Goal: Task Accomplishment & Management: Manage account settings

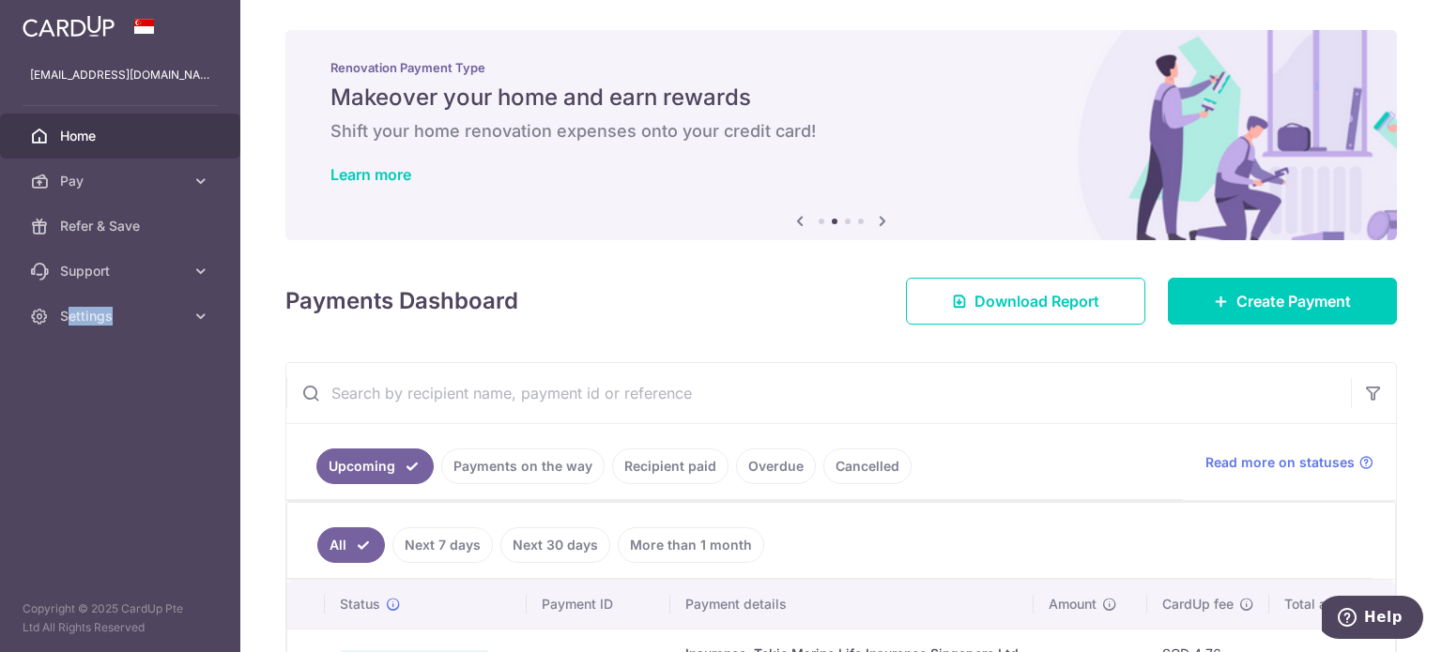
drag, startPoint x: 131, startPoint y: 313, endPoint x: 64, endPoint y: 426, distance: 131.3
click at [65, 426] on aside "[EMAIL_ADDRESS][DOMAIN_NAME] Home Pay Payments Recipients Cards Refer & Save Su…" at bounding box center [120, 326] width 240 height 652
click at [95, 445] on aside "[EMAIL_ADDRESS][DOMAIN_NAME] Home Pay Payments Recipients Cards Refer & Save Su…" at bounding box center [120, 326] width 240 height 652
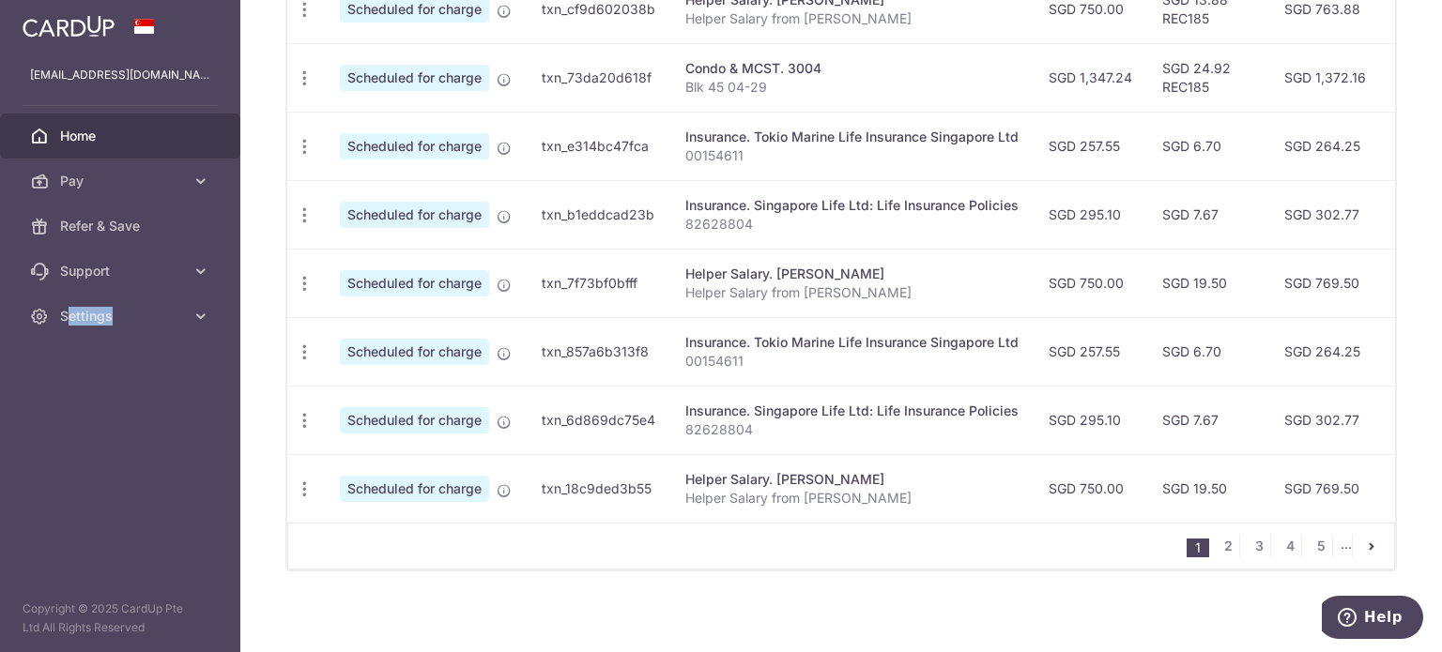
scroll to position [803, 0]
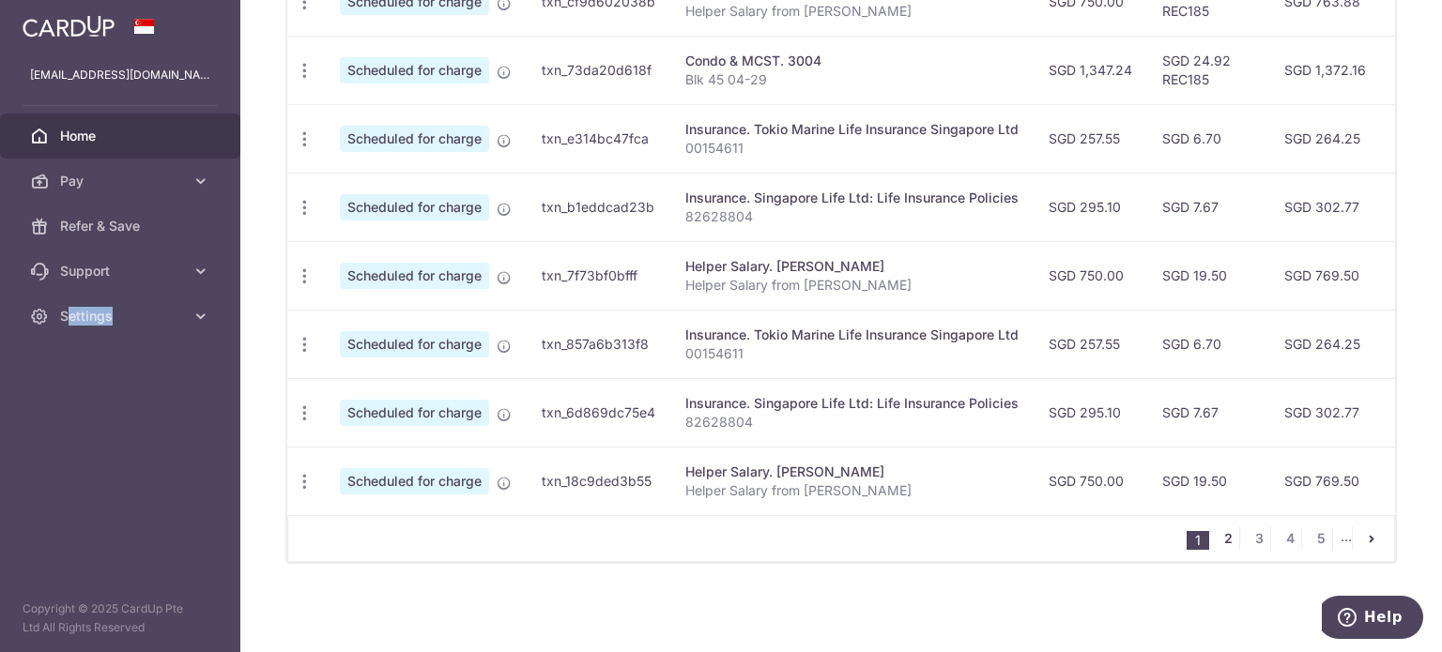
click at [1227, 540] on link "2" at bounding box center [1227, 538] width 23 height 23
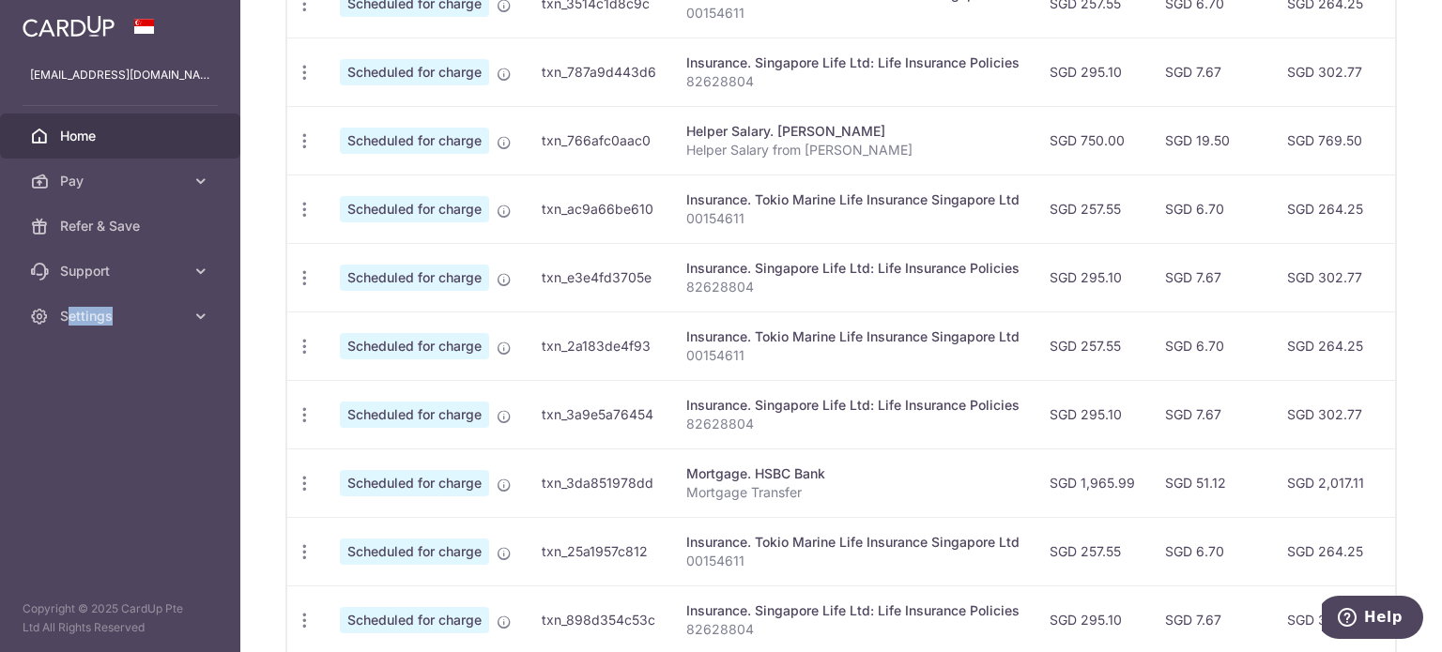
scroll to position [662, 0]
click at [307, 480] on icon "button" at bounding box center [305, 482] width 20 height 20
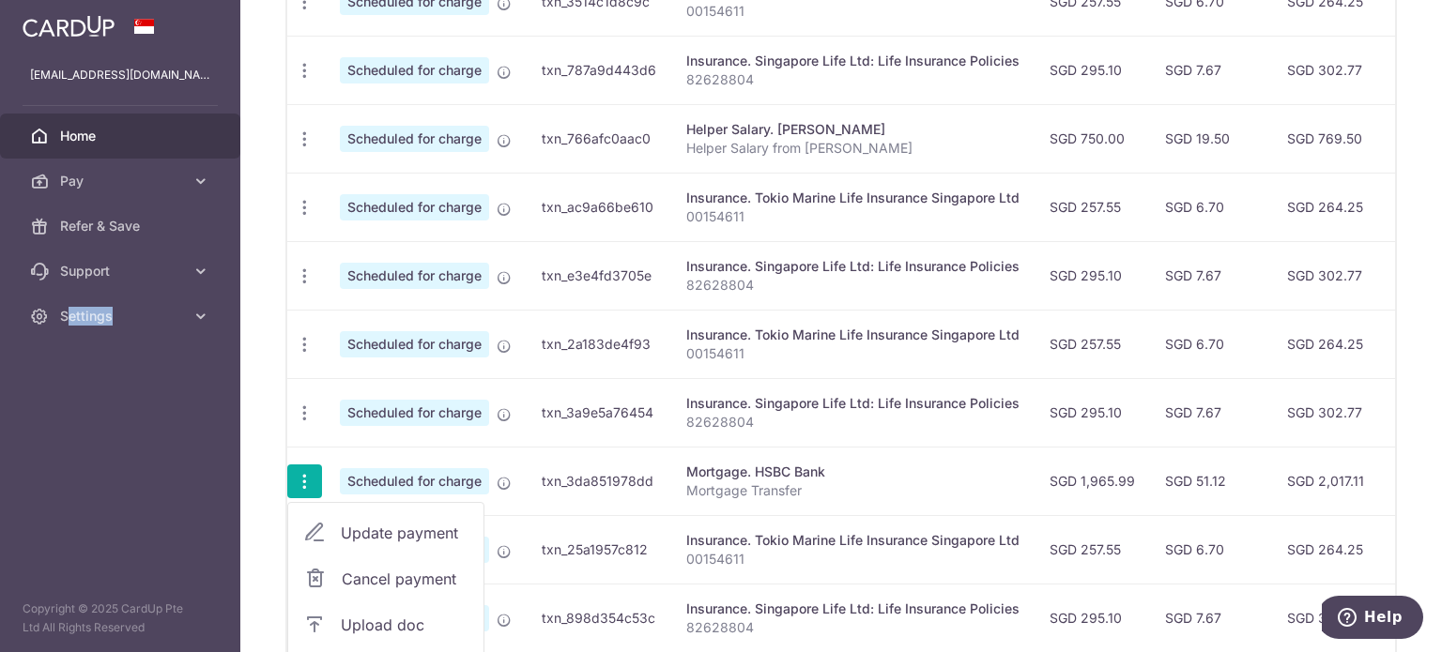
click at [439, 533] on span "Update payment" at bounding box center [405, 533] width 128 height 23
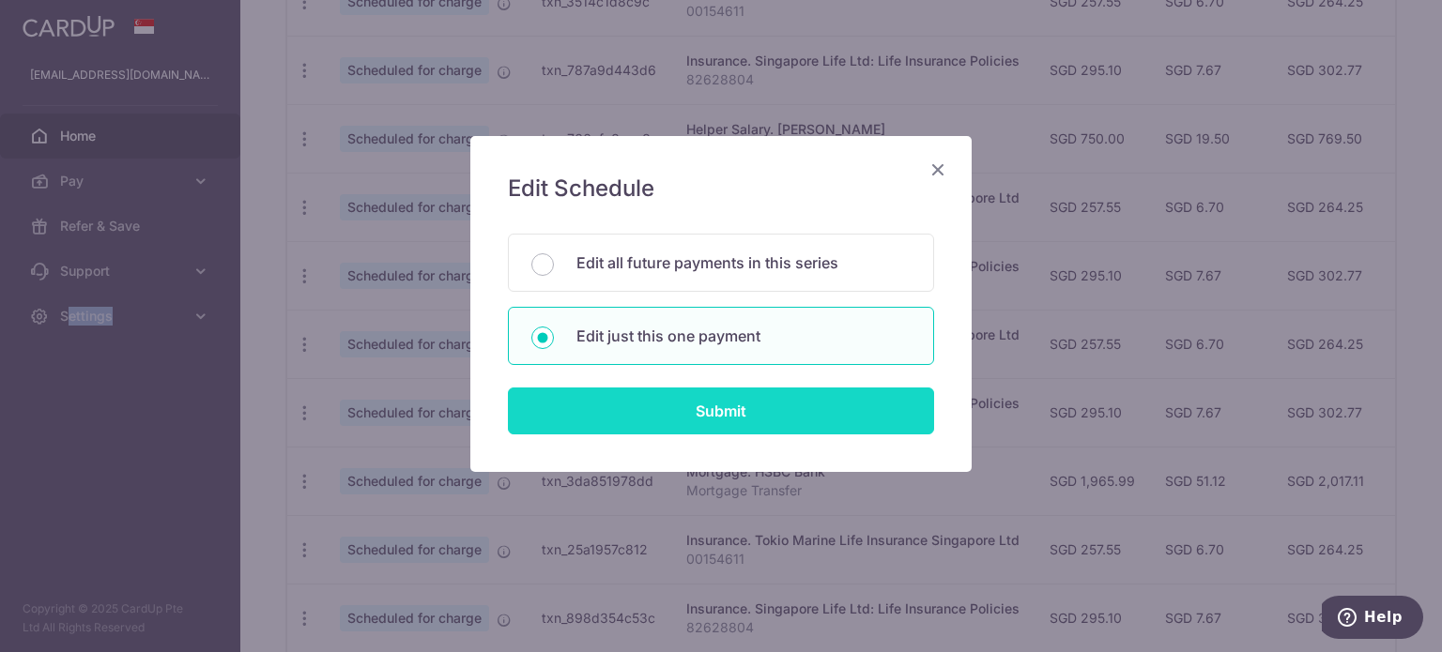
click at [673, 404] on input "Submit" at bounding box center [721, 411] width 426 height 47
radio input "true"
type input "1,965.99"
type input "[DATE]"
type input "Mortgage Transfer"
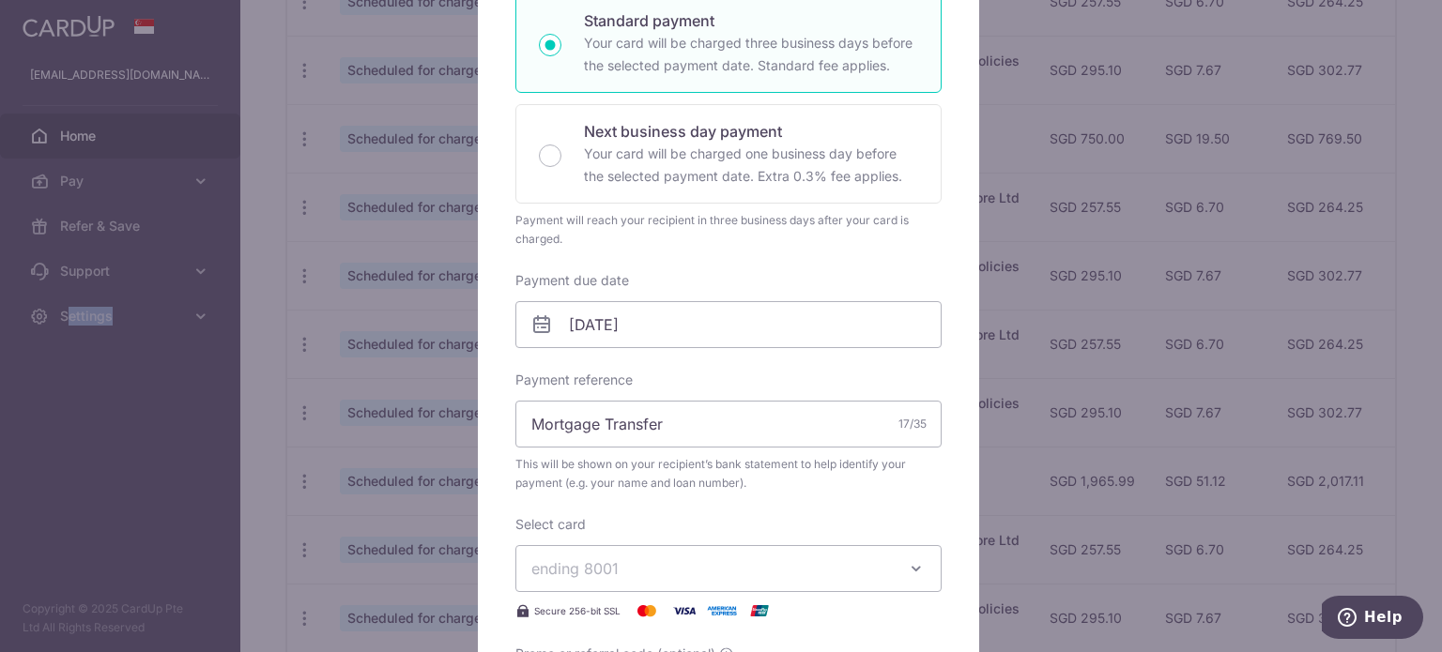
scroll to position [375, 0]
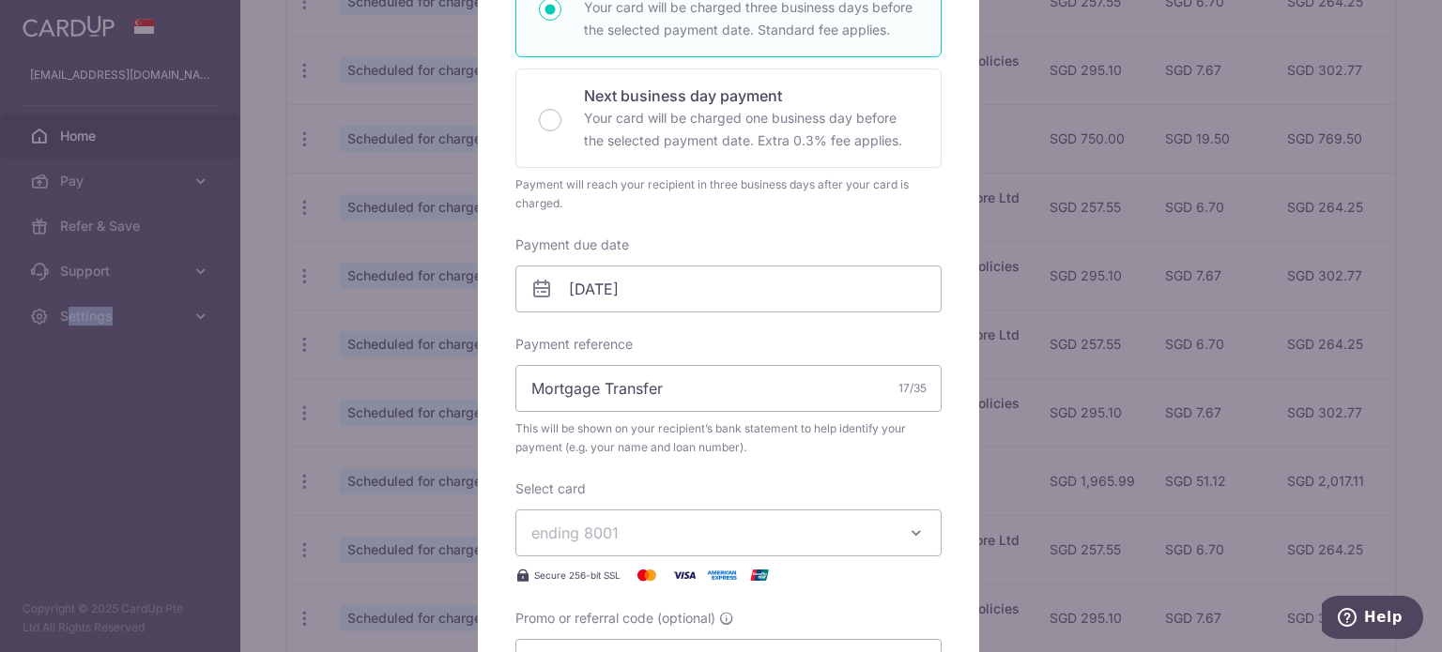
click at [584, 527] on span "ending 8001" at bounding box center [574, 533] width 87 height 19
click at [636, 611] on span "**** 7729" at bounding box center [611, 621] width 70 height 23
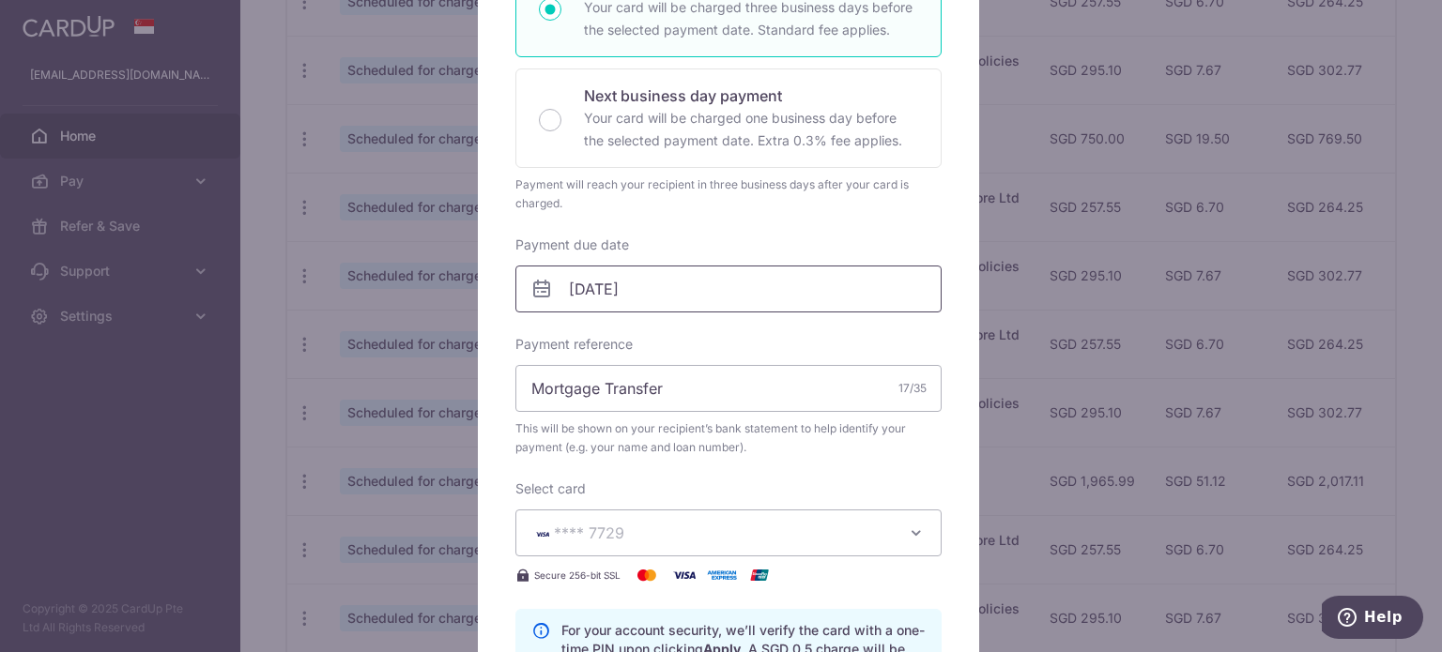
click at [638, 300] on input "[DATE]" at bounding box center [728, 289] width 426 height 47
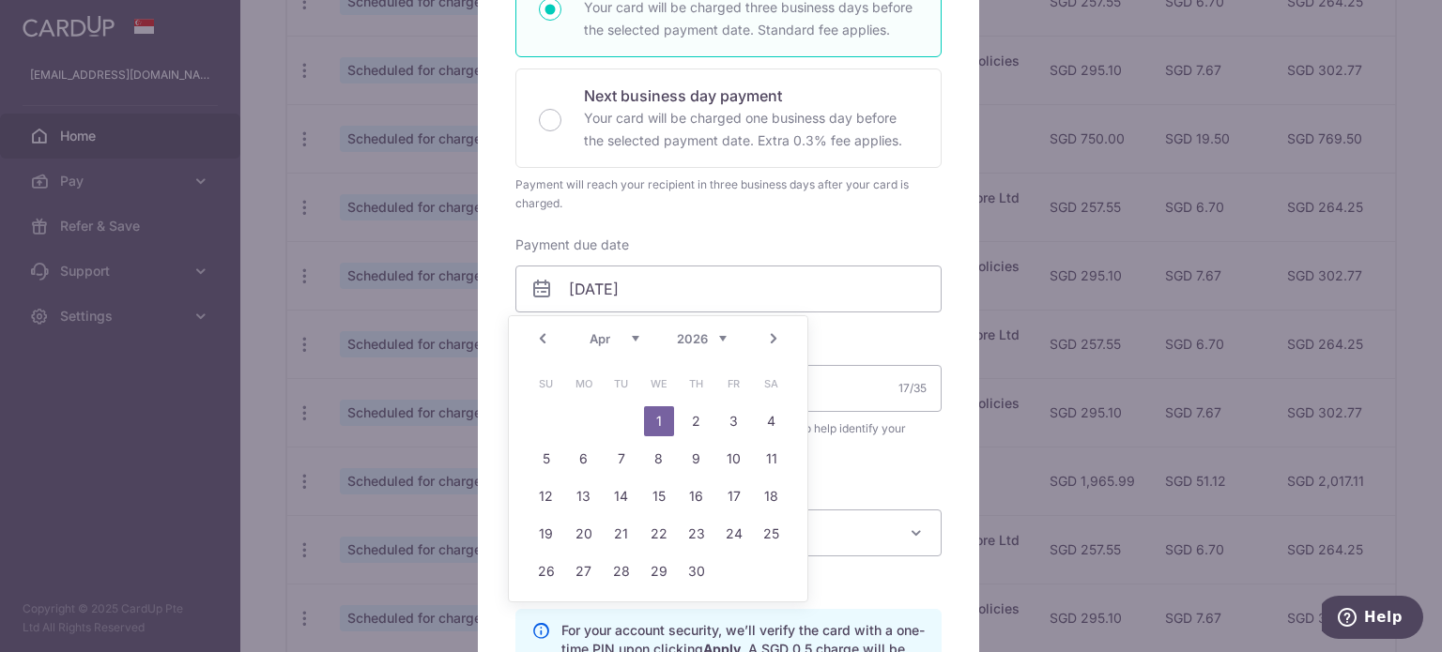
click at [602, 337] on select "Jan Feb Mar Apr May Jun [DATE] Aug Sep Oct Nov Dec" at bounding box center [614, 338] width 50 height 15
click at [722, 333] on div "Prev Next Jan Feb Mar Apr May Jun [DATE] Aug Sep Oct Nov [DATE] 2026 2027 2028 …" at bounding box center [658, 338] width 298 height 45
click at [715, 344] on select "2025 2026 2027 2028 2029 2030 2031 2032 2033 2034 2035" at bounding box center [702, 338] width 50 height 15
click at [668, 505] on link "17" at bounding box center [659, 496] width 30 height 30
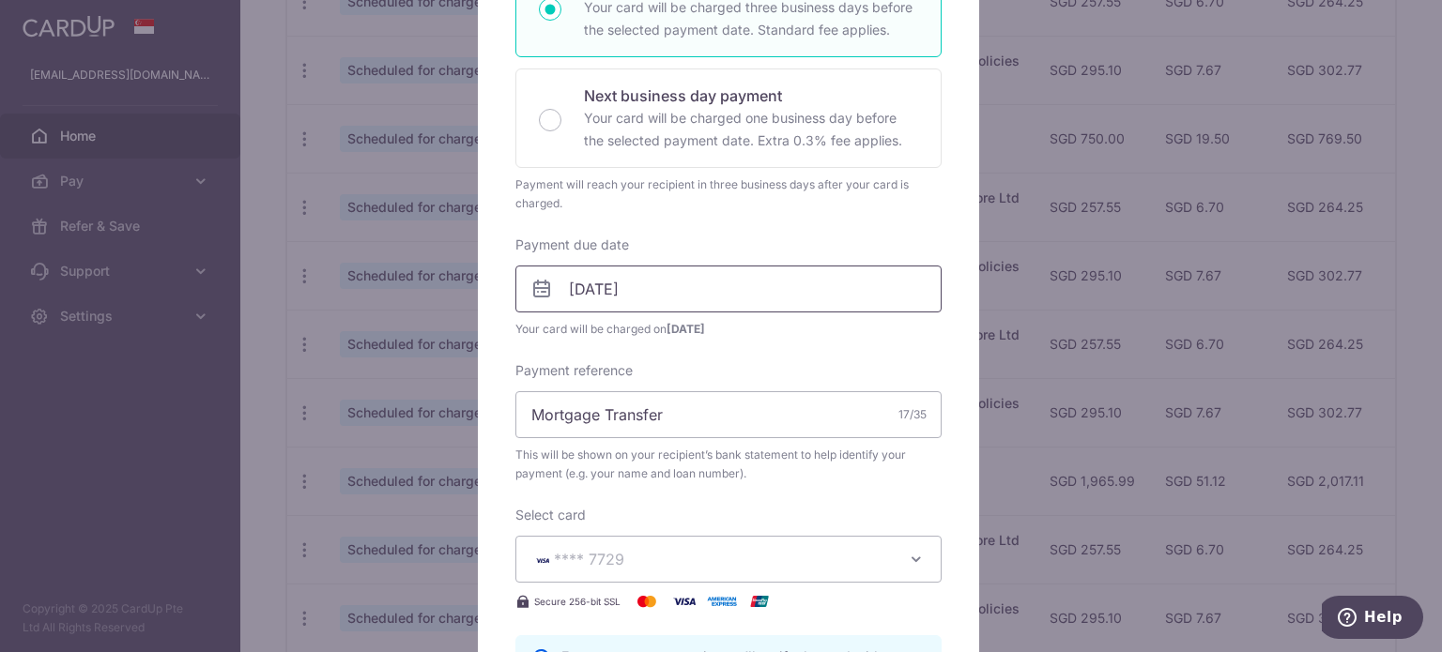
click at [665, 295] on input "[DATE]" at bounding box center [728, 289] width 426 height 47
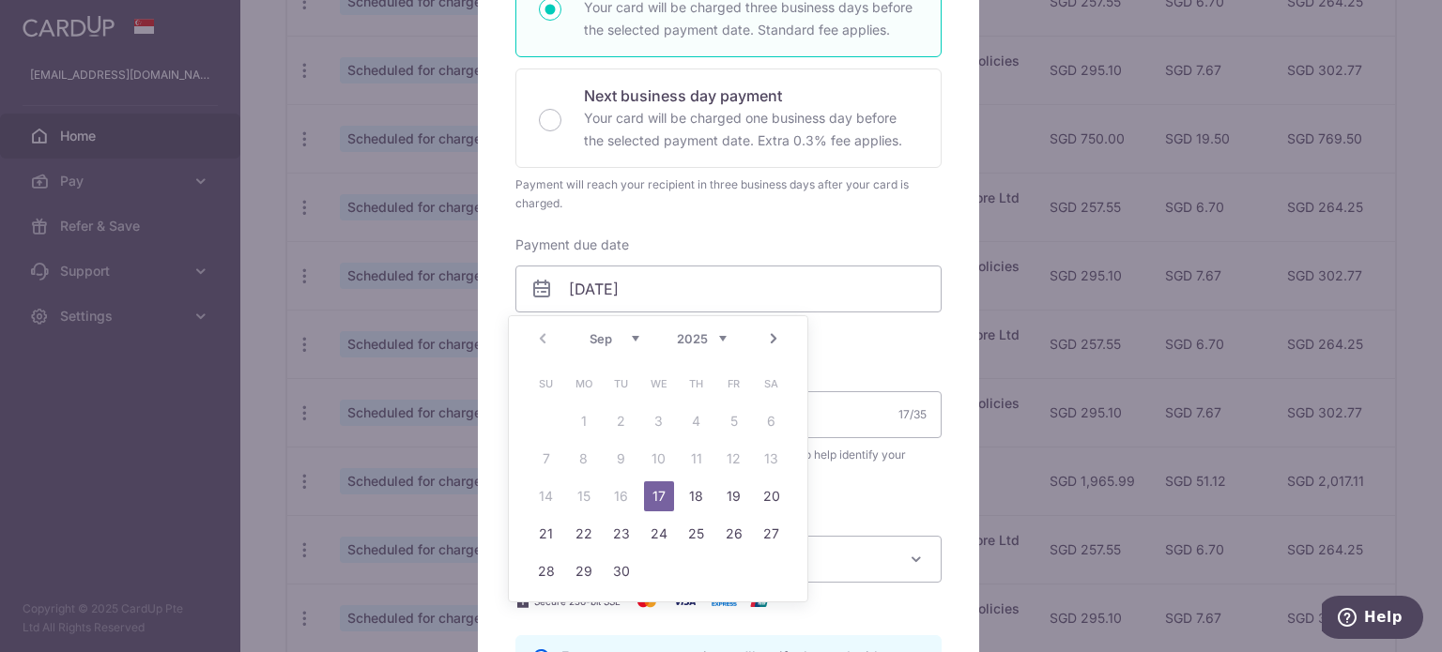
click at [681, 490] on td "18" at bounding box center [697, 497] width 38 height 38
type input "[DATE]"
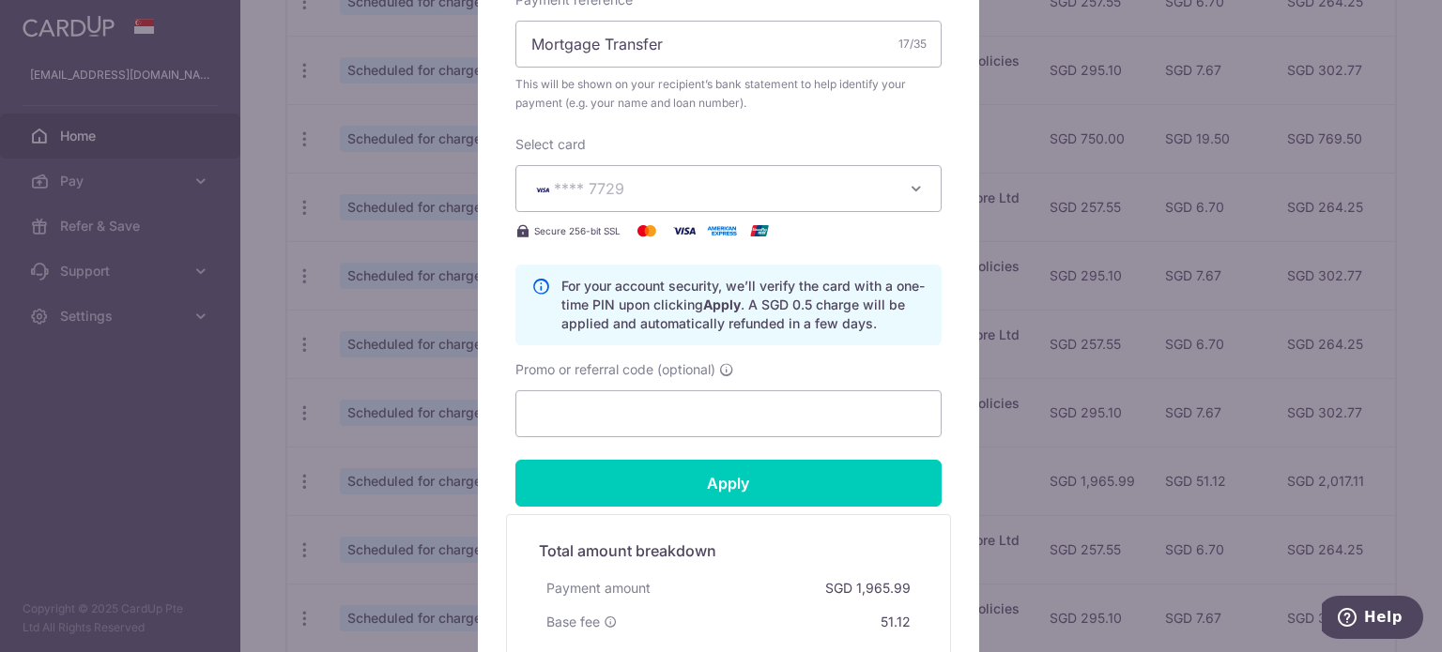
scroll to position [751, 0]
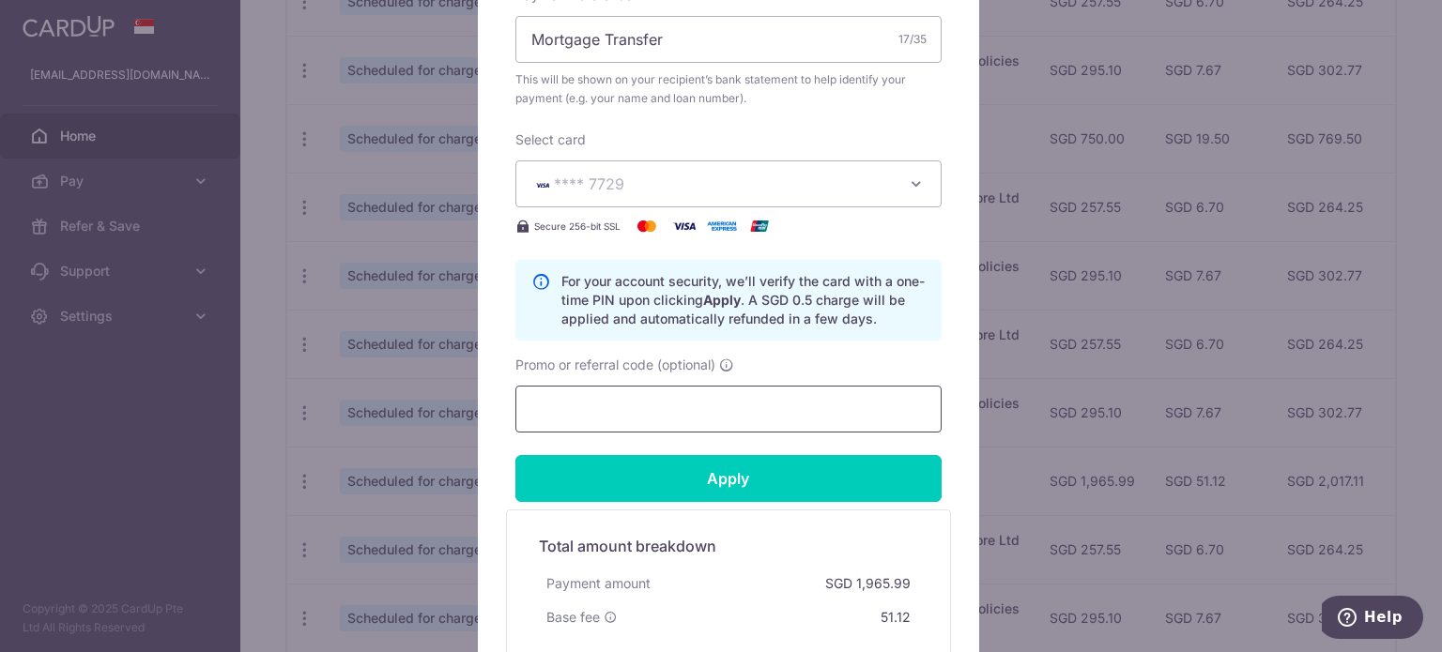
click at [643, 409] on input "Promo or referral code (optional)" at bounding box center [728, 409] width 426 height 47
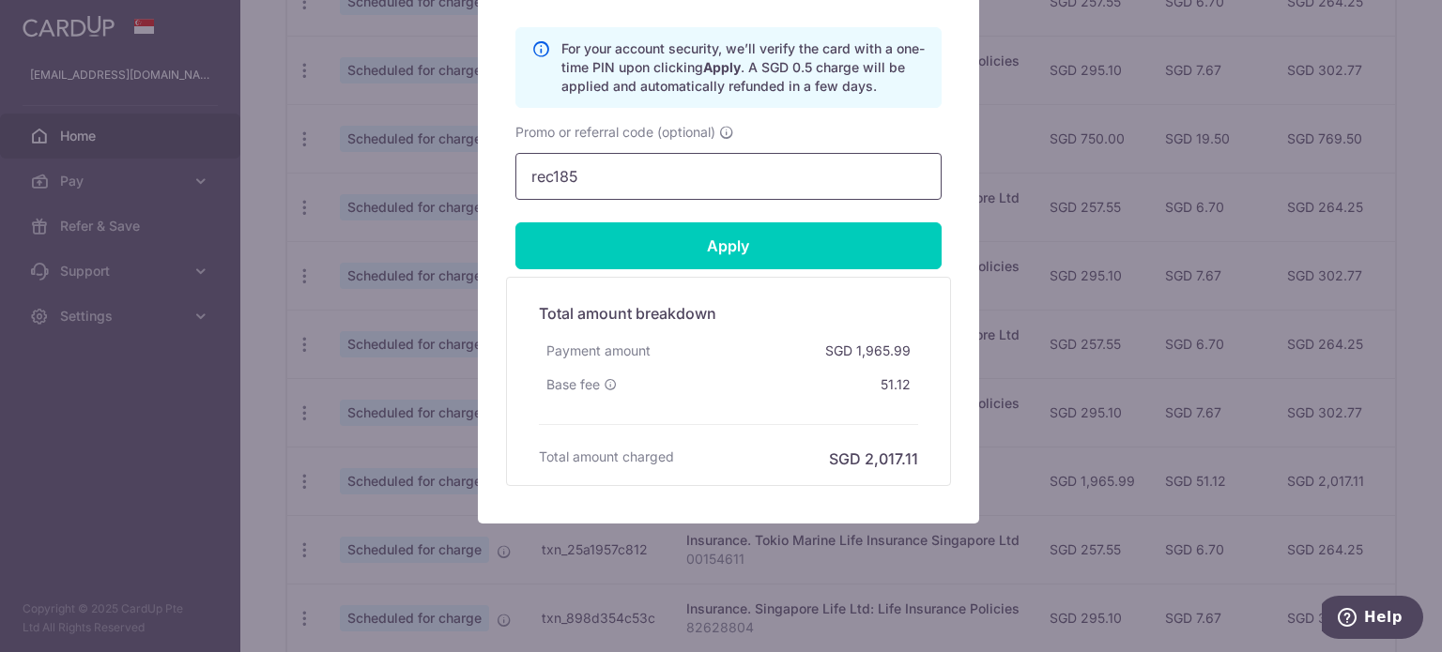
scroll to position [987, 0]
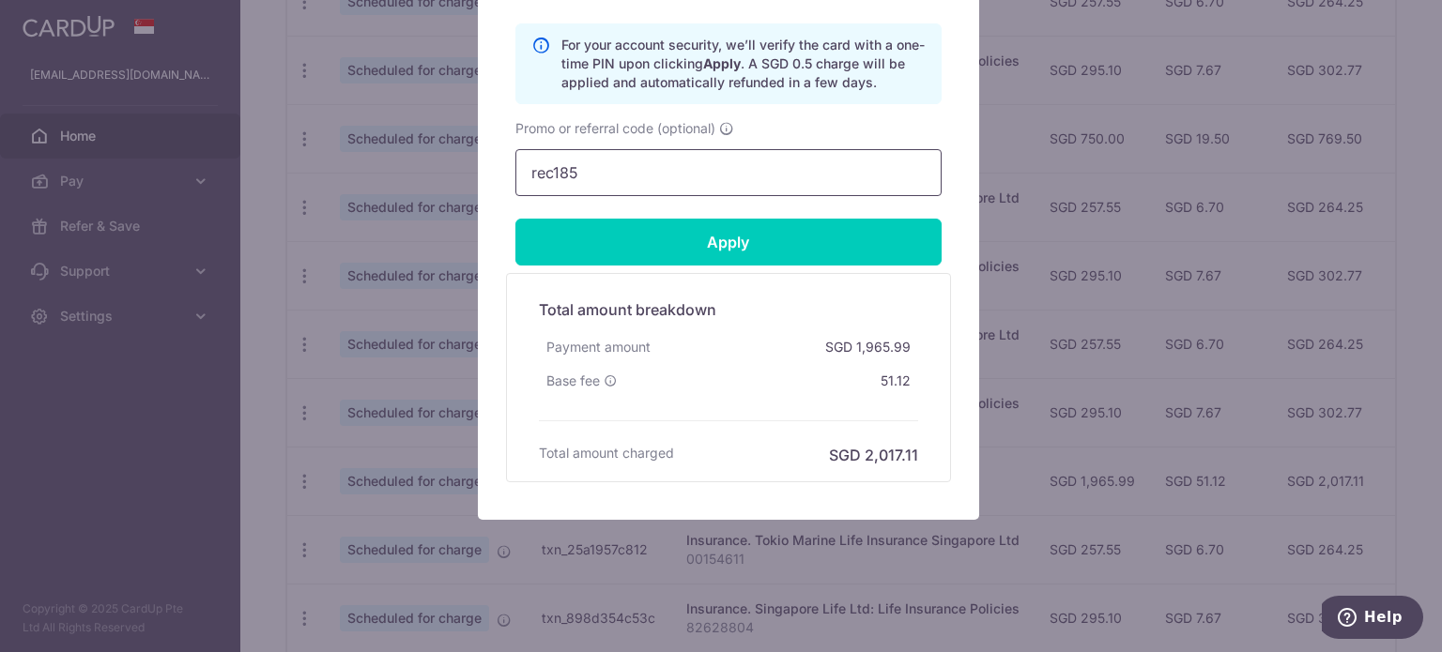
type input "rec185"
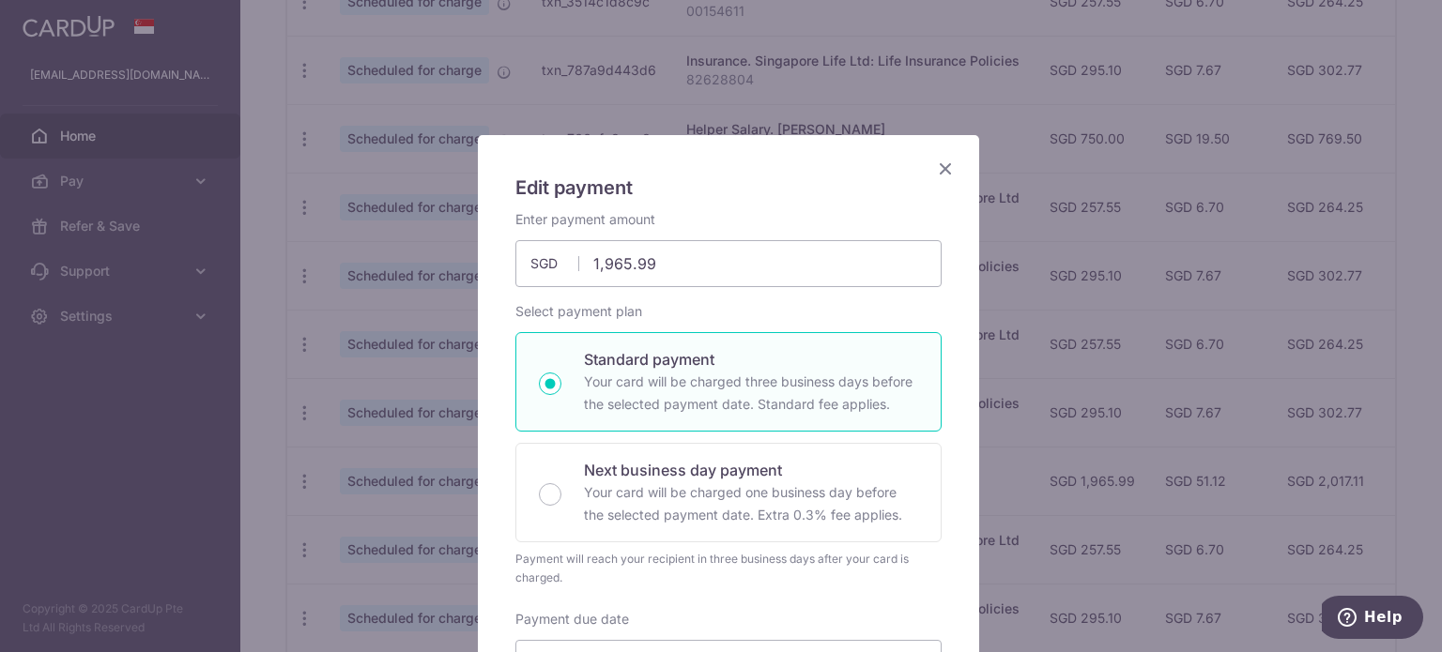
scroll to position [0, 0]
drag, startPoint x: 651, startPoint y: 266, endPoint x: 617, endPoint y: 267, distance: 34.8
click at [617, 267] on input "1,965.99" at bounding box center [728, 264] width 426 height 47
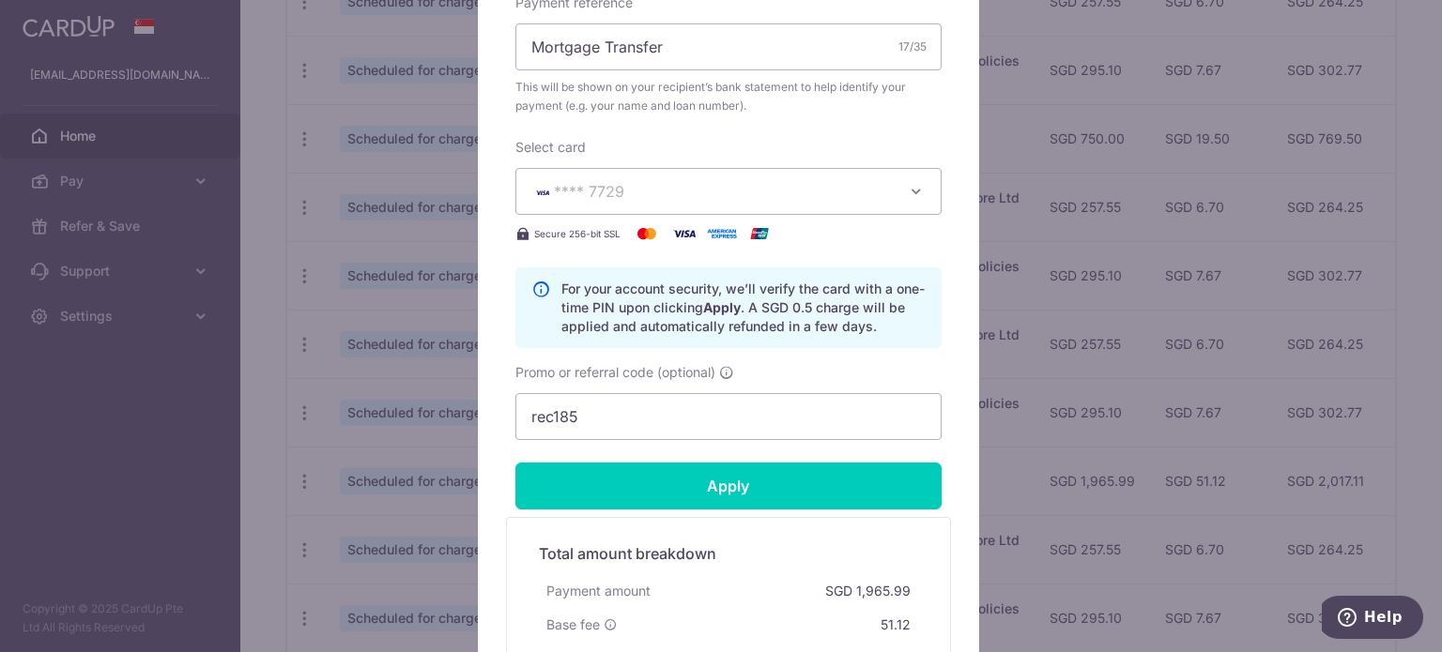
scroll to position [751, 0]
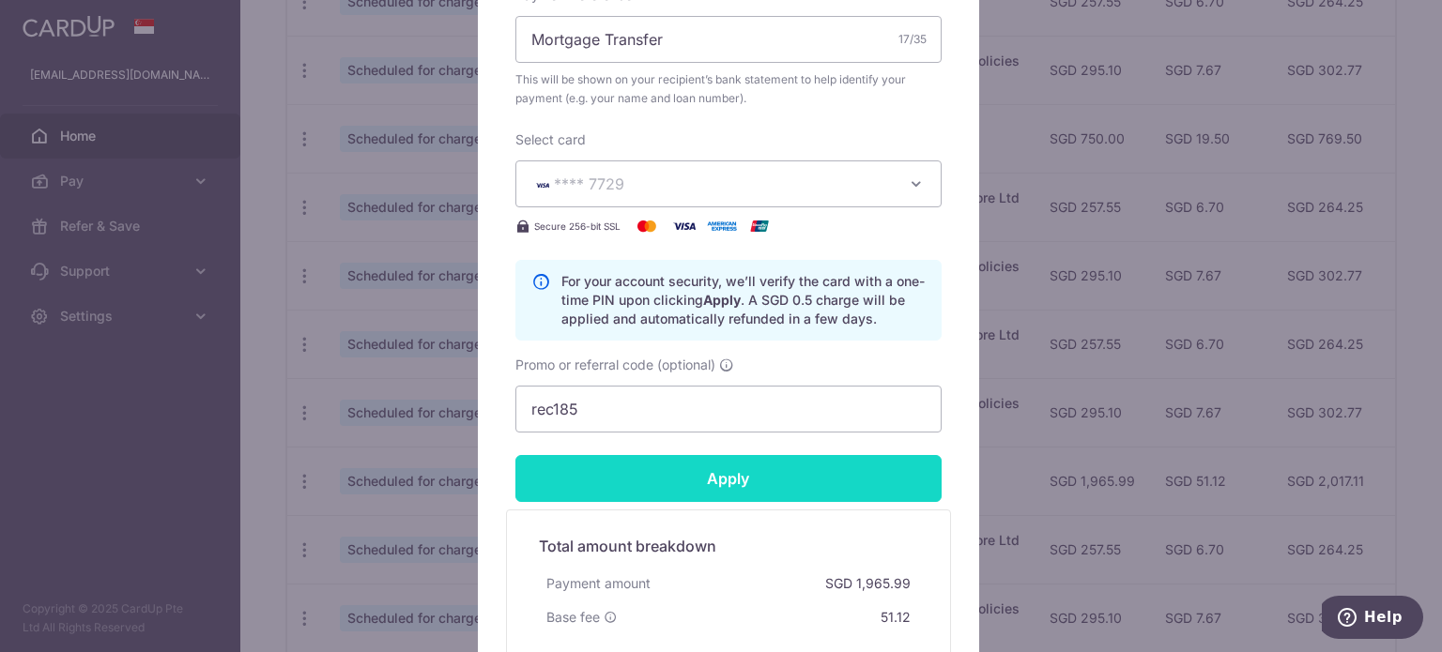
type input "1,963.67"
click at [683, 478] on input "Apply" at bounding box center [728, 478] width 426 height 47
click at [683, 473] on input "Apply" at bounding box center [728, 478] width 426 height 47
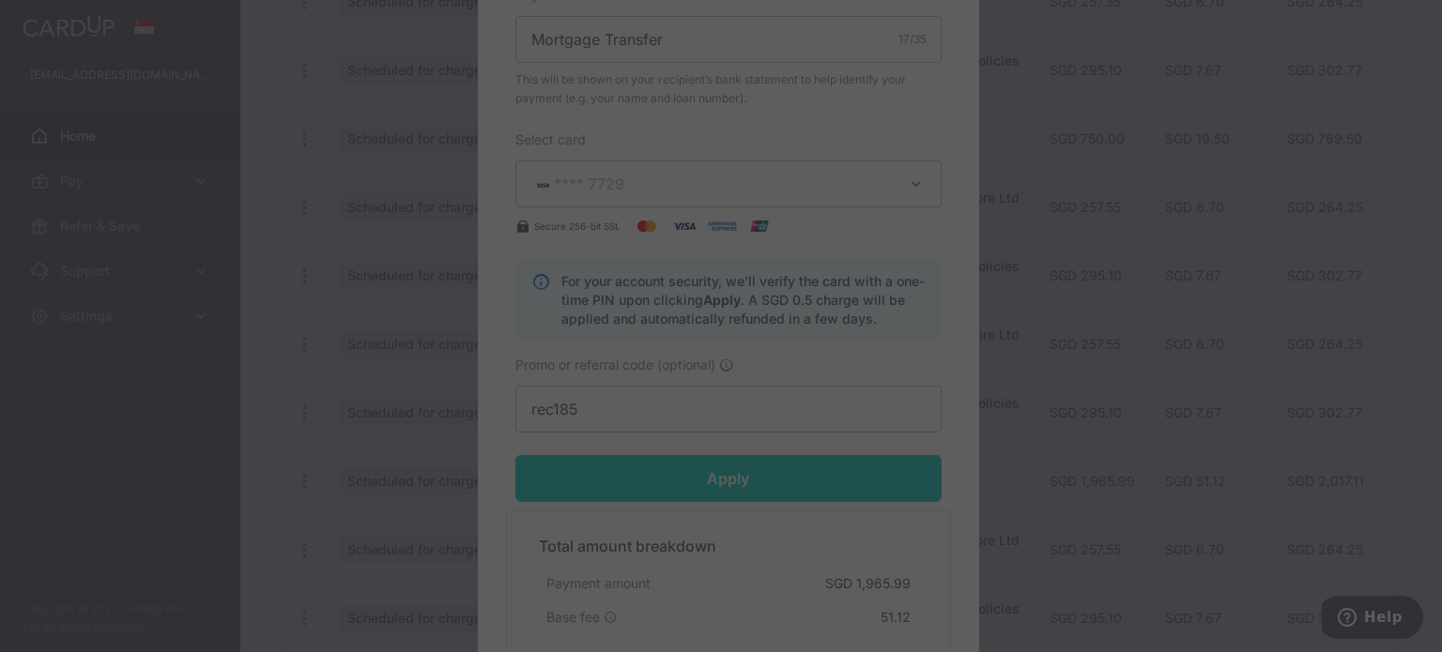
type input "Successfully Applied"
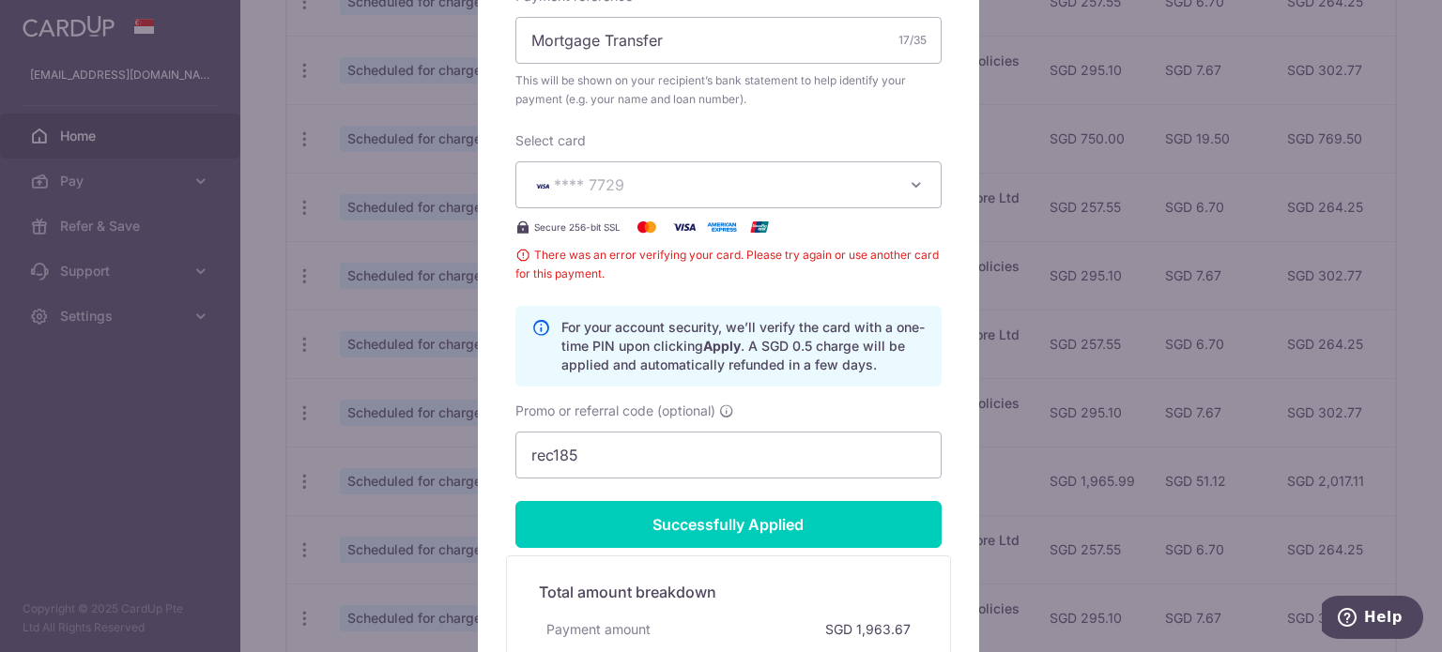
click at [1152, 488] on div "Edit payment By clicking apply, you will make changes to all payments to HSBC B…" at bounding box center [721, 326] width 1442 height 652
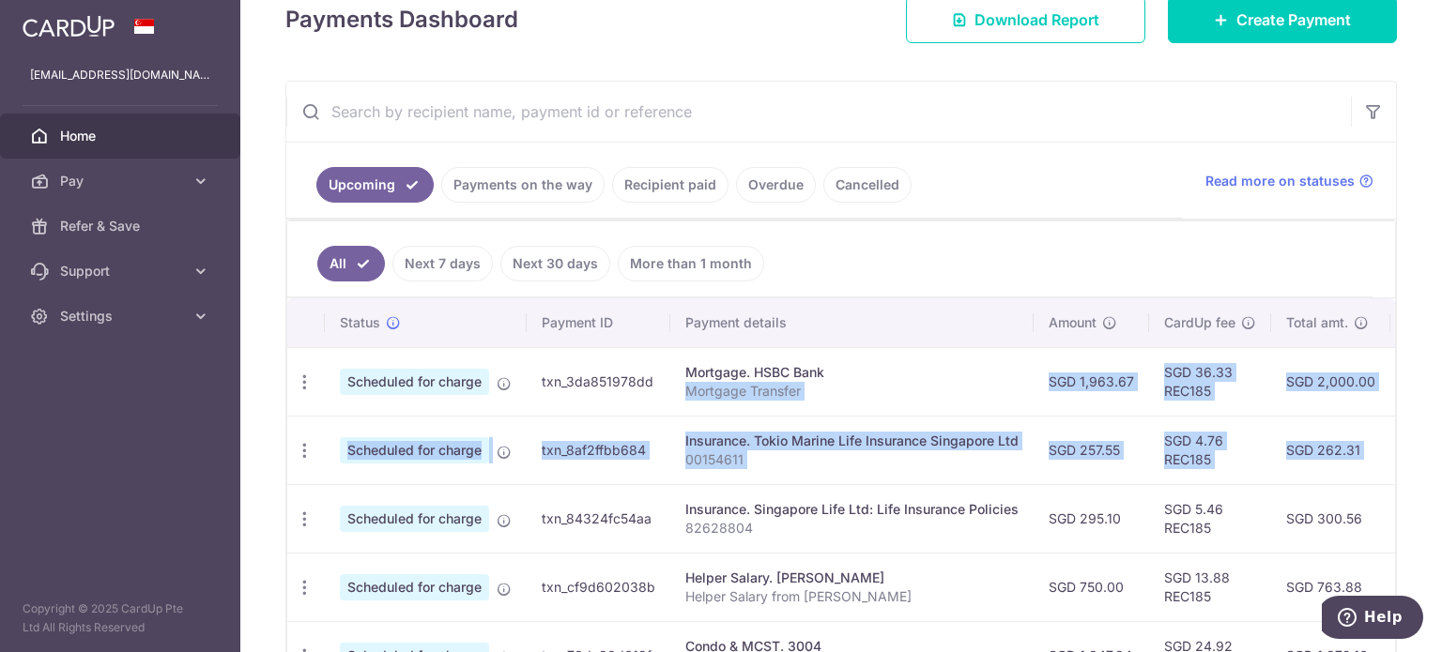
scroll to position [0, 372]
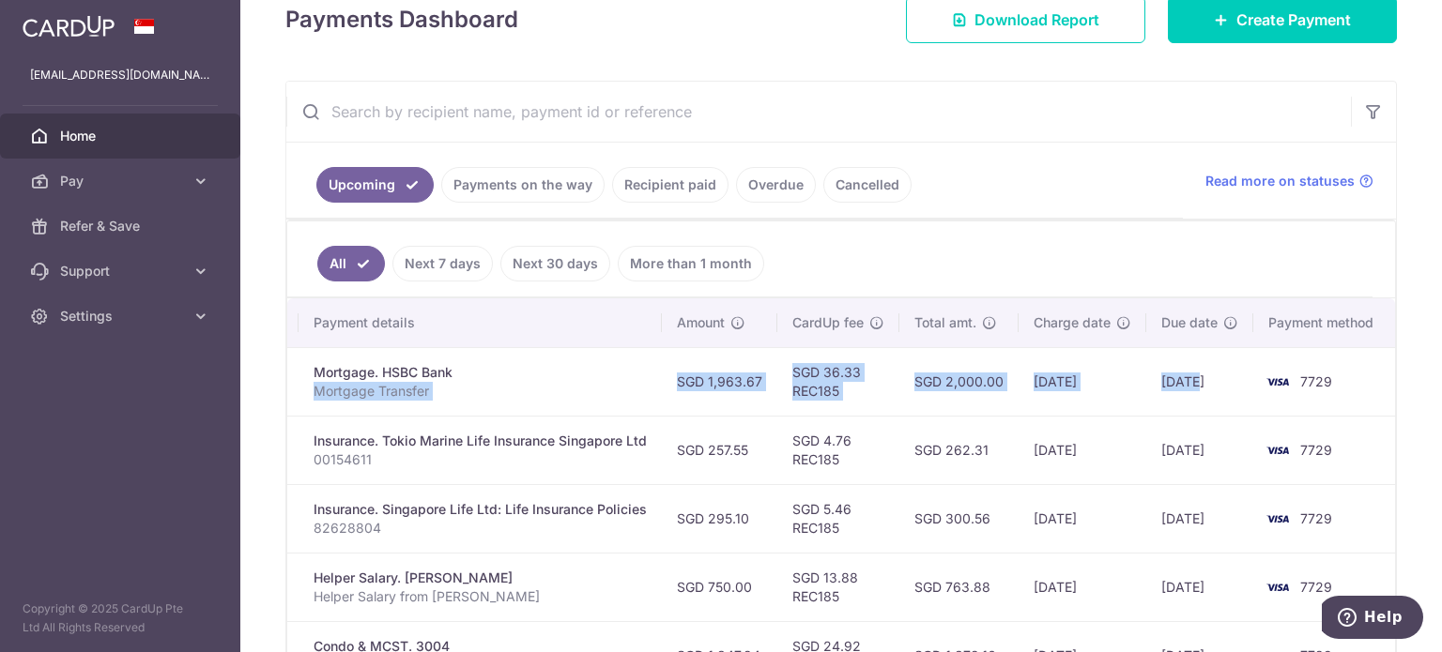
drag, startPoint x: 951, startPoint y: 395, endPoint x: 1187, endPoint y: 412, distance: 237.1
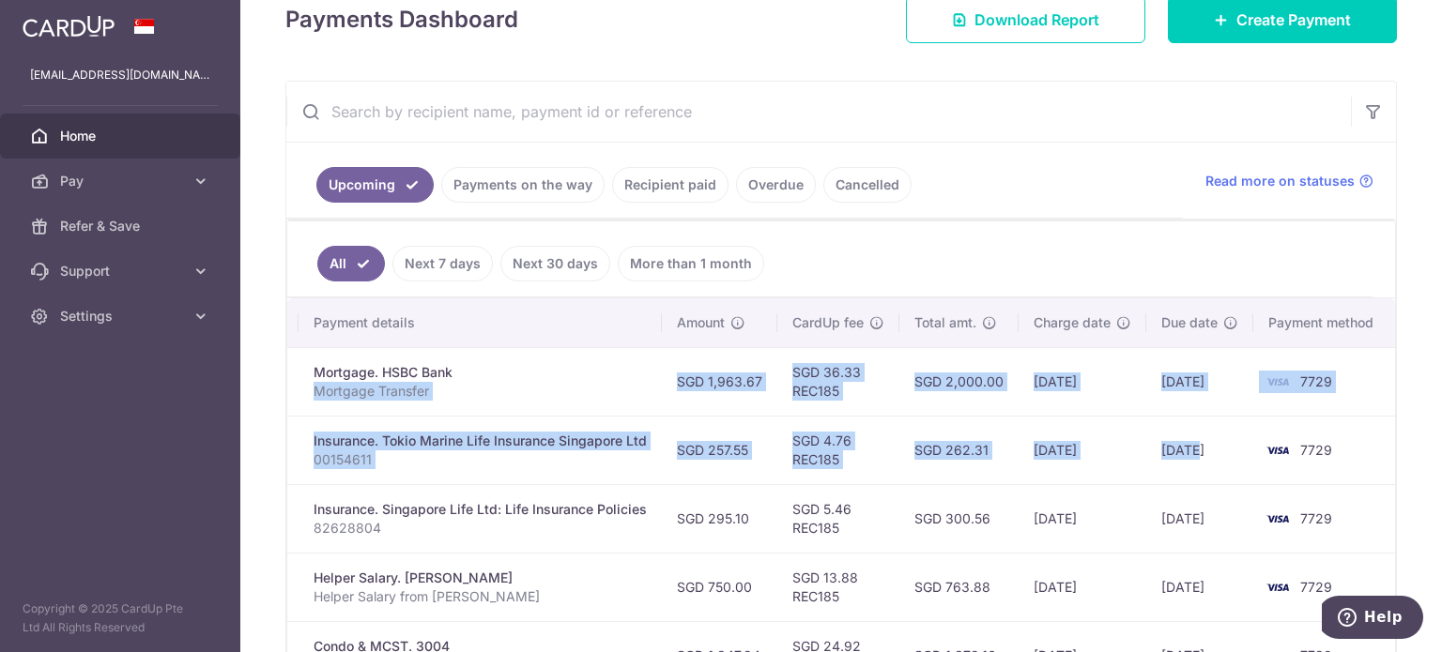
click at [946, 397] on td "SGD 2,000.00" at bounding box center [958, 381] width 119 height 69
click at [877, 382] on td "SGD 36.33 REC185" at bounding box center [838, 381] width 122 height 69
click at [823, 376] on td "SGD 36.33 REC185" at bounding box center [838, 381] width 122 height 69
